Goal: Task Accomplishment & Management: Manage account settings

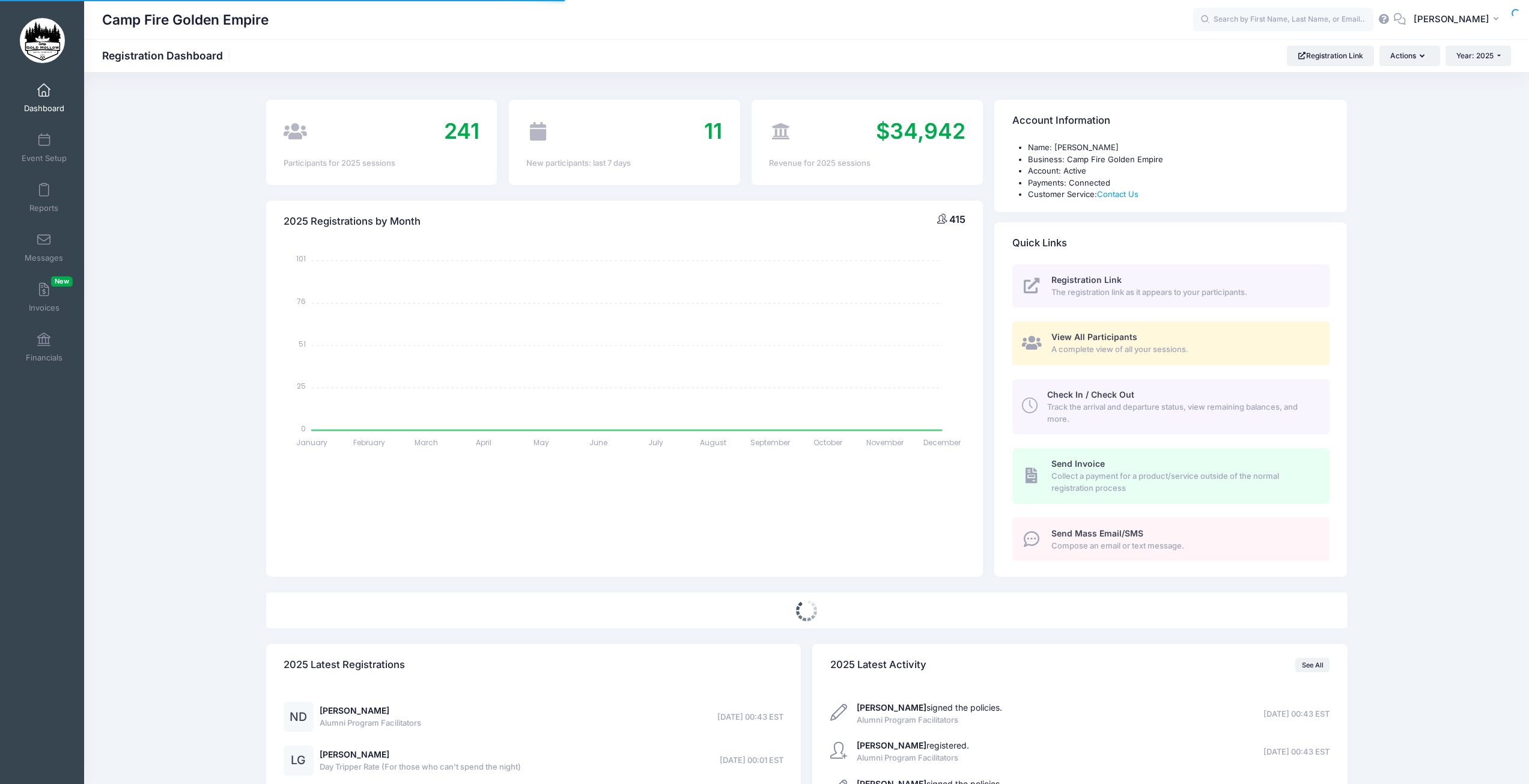
select select
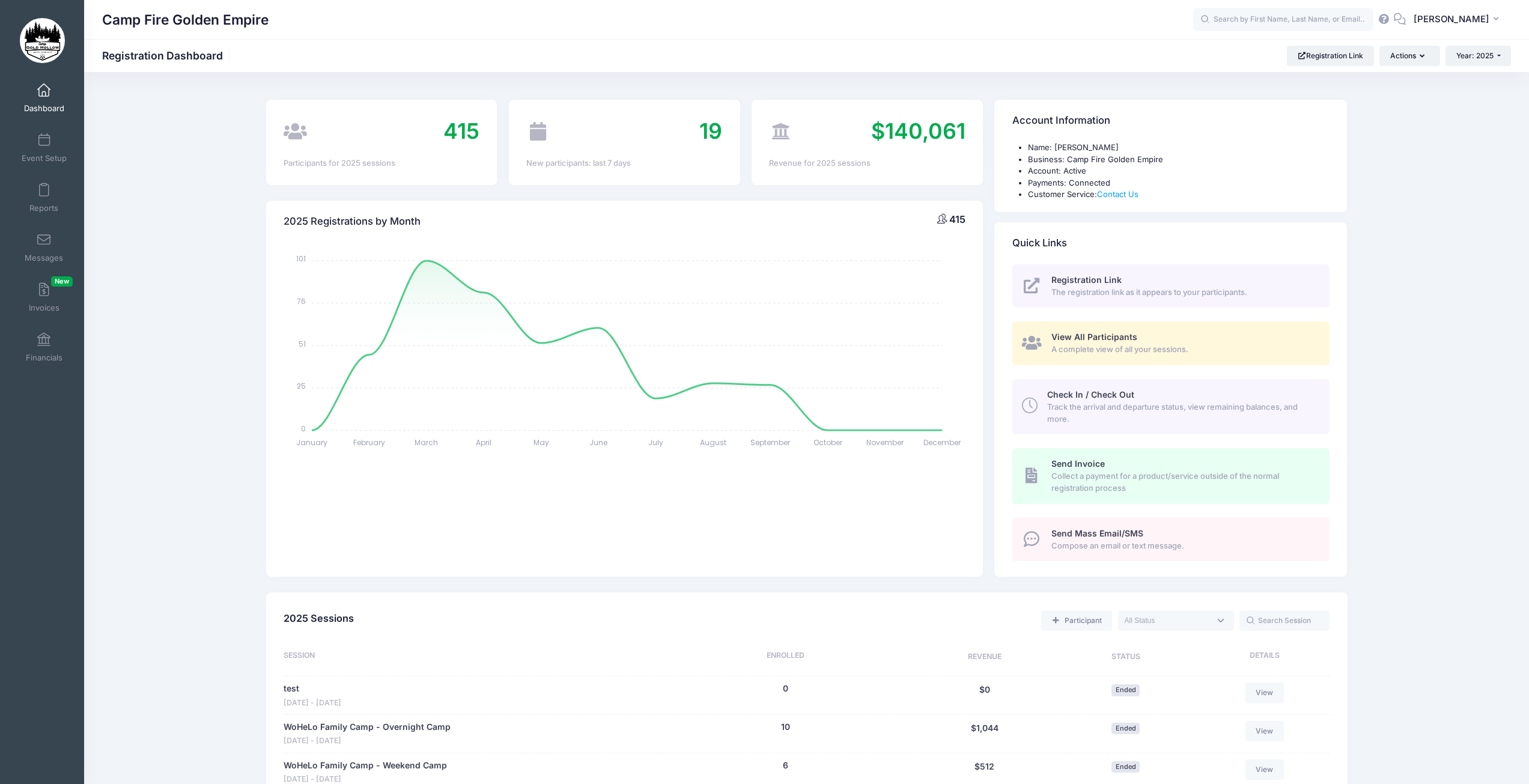
click at [44, 140] on span at bounding box center [44, 141] width 0 height 13
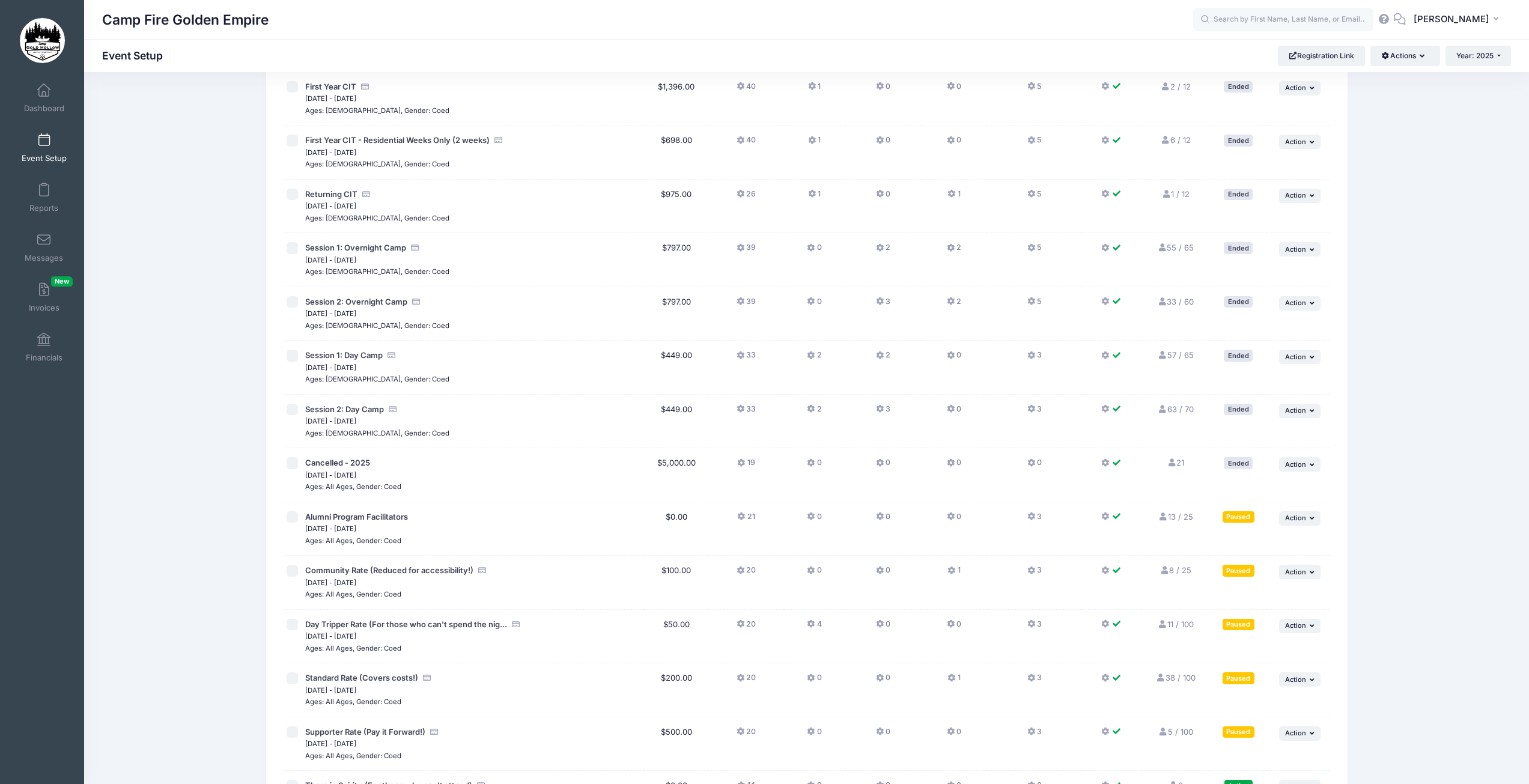
scroll to position [773, 0]
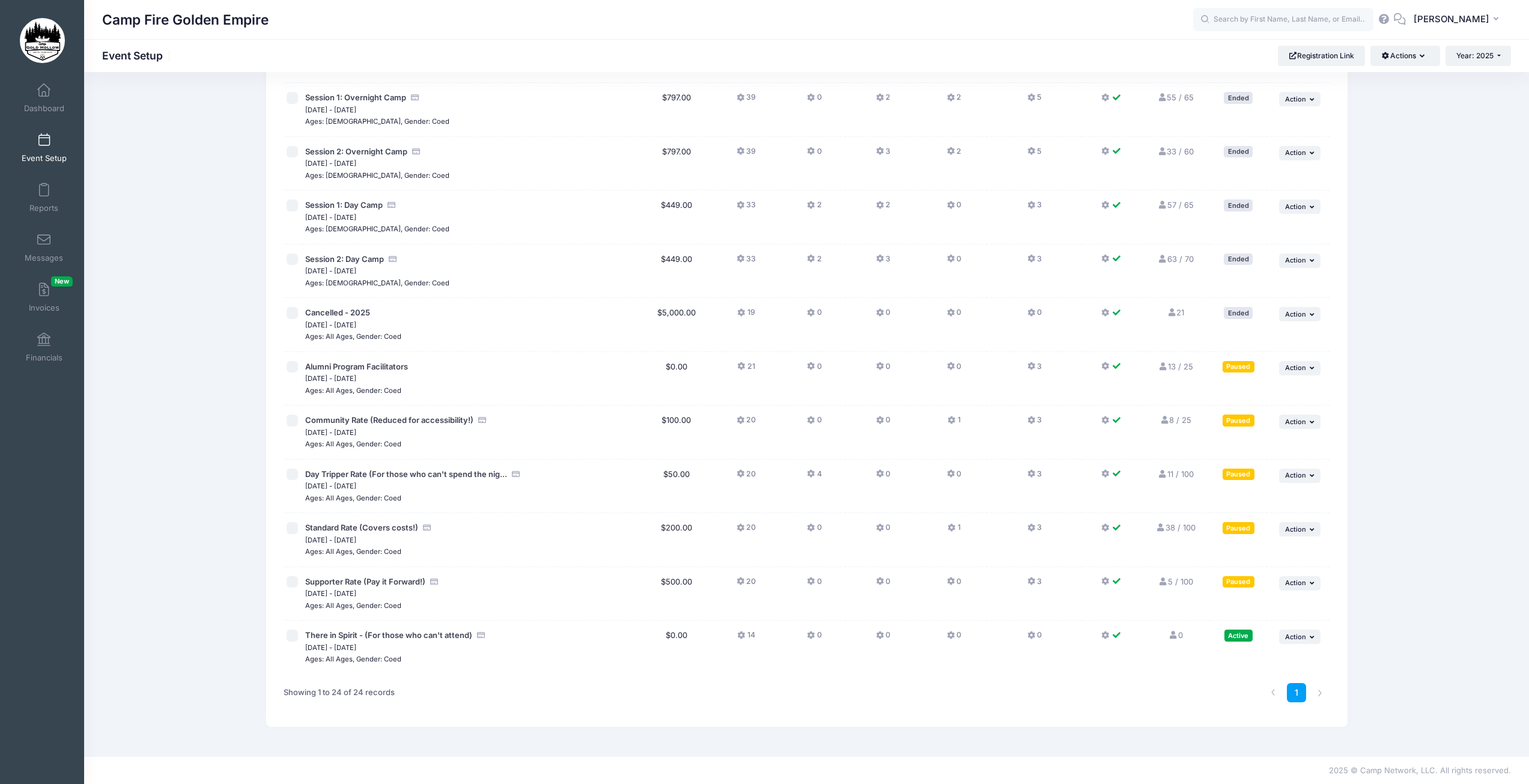
click at [1309, 645] on td "... Action Resume Session Pause Session Edit Session Duplicate Session Delete S…" at bounding box center [1298, 647] width 63 height 53
click at [1310, 642] on button "... Action" at bounding box center [1299, 637] width 42 height 14
click at [1260, 665] on link "Pause Session" at bounding box center [1261, 663] width 109 height 22
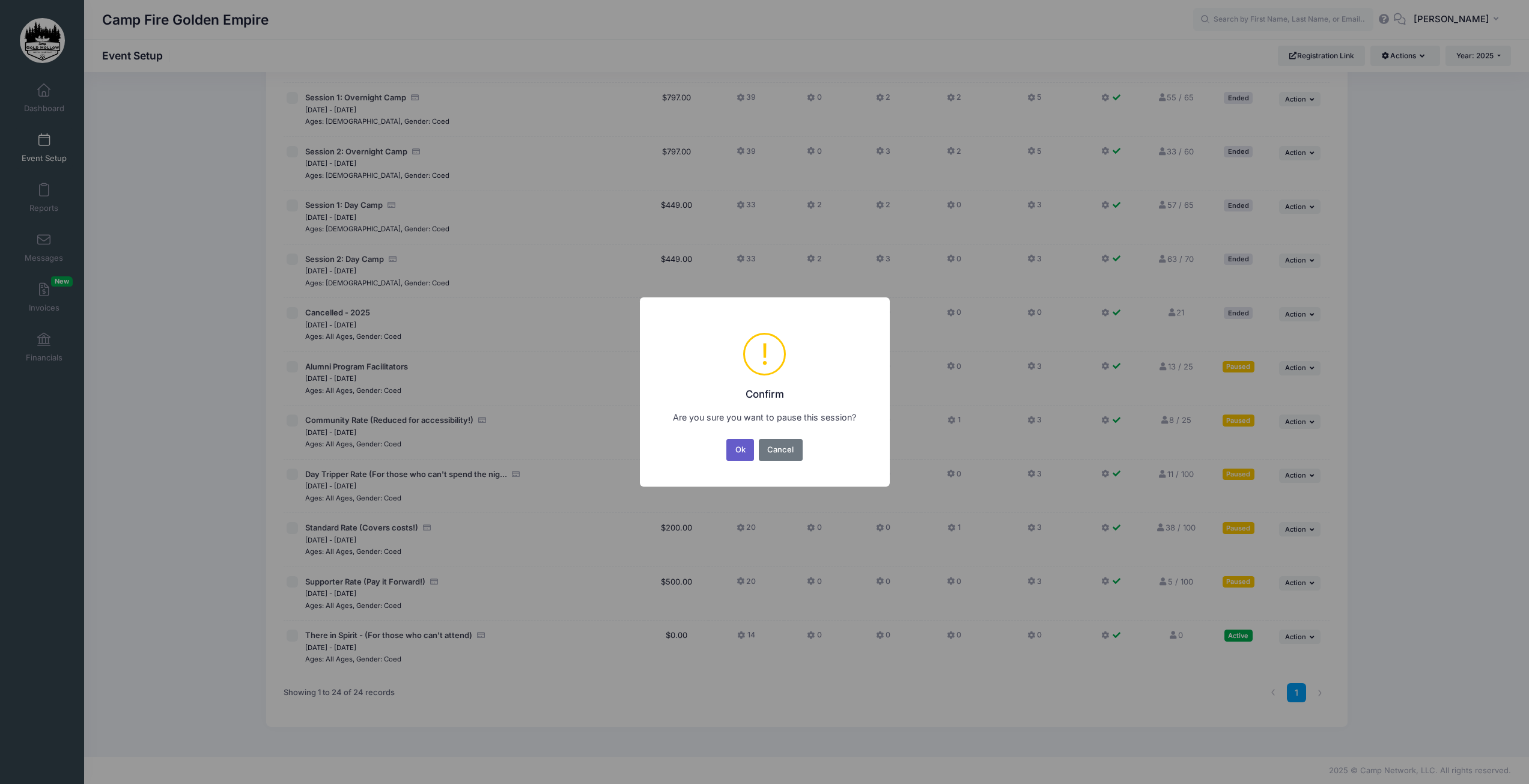
click at [740, 453] on button "Ok" at bounding box center [740, 450] width 28 height 21
